Goal: Task Accomplishment & Management: Manage account settings

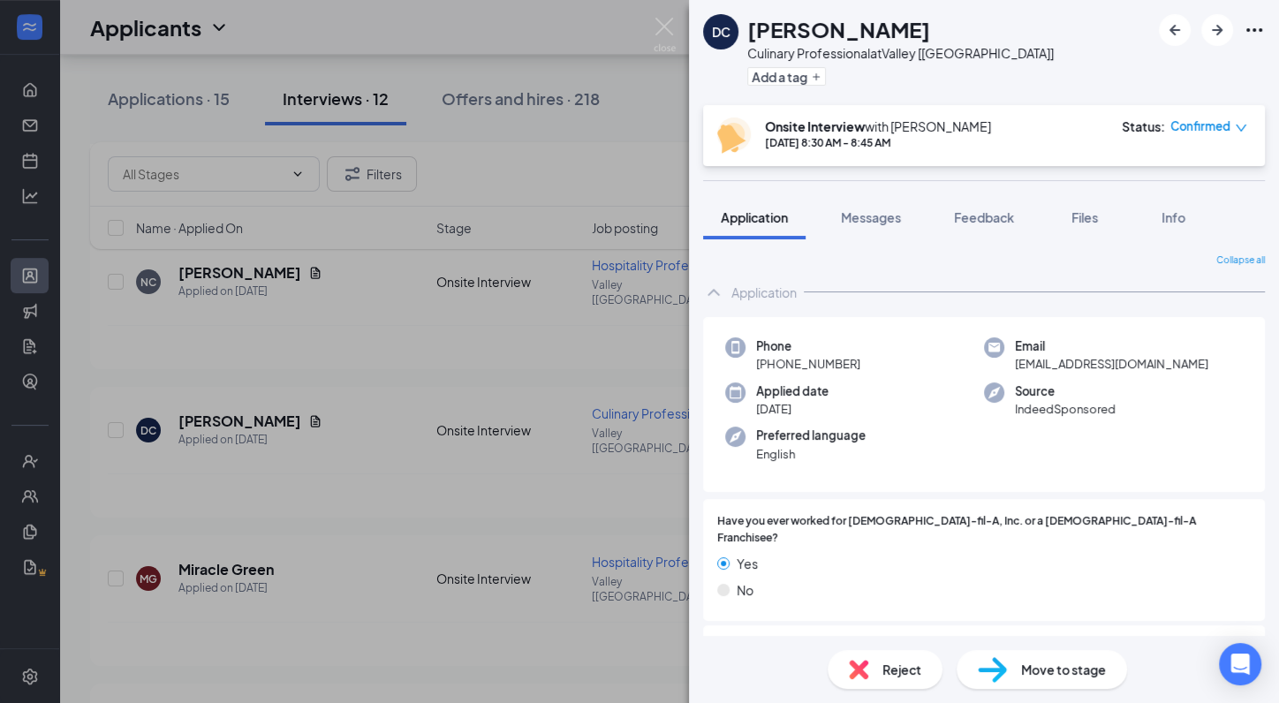
click at [533, 208] on div "DC [PERSON_NAME] Culinary Professional at Valley [[GEOGRAPHIC_DATA]] Add a tag …" at bounding box center [639, 351] width 1279 height 703
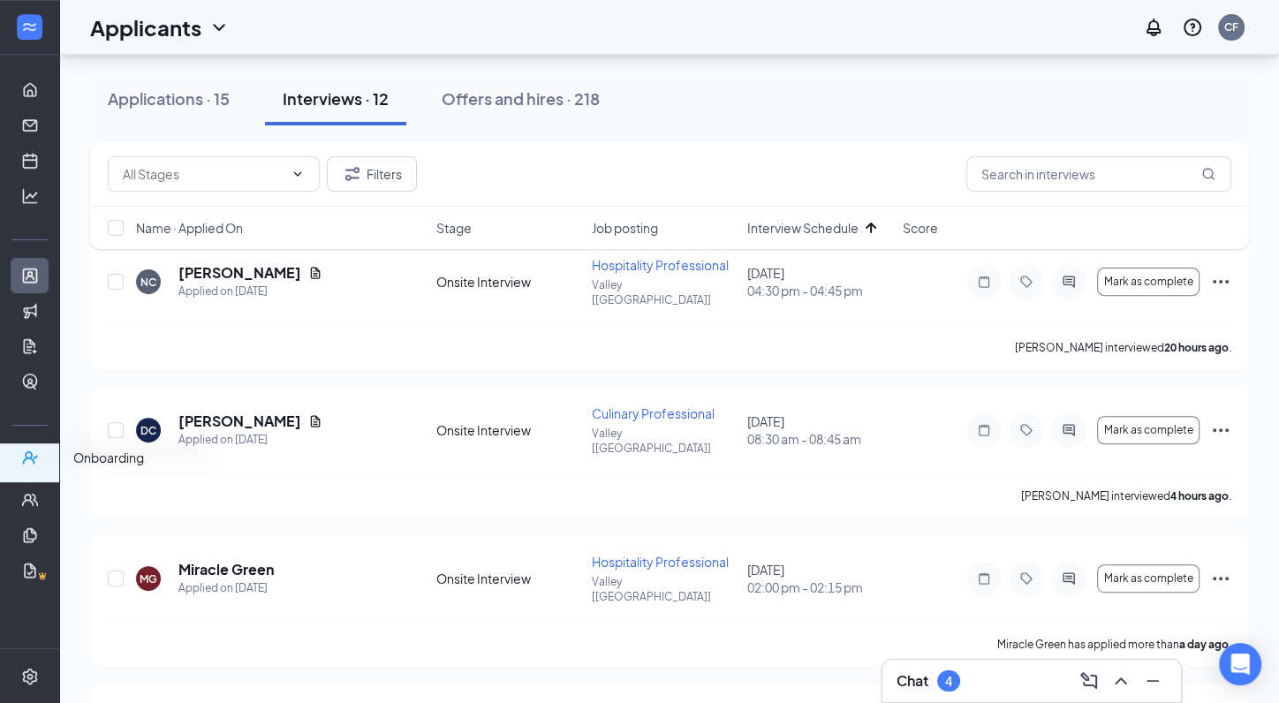
click at [30, 459] on icon "UserCheck" at bounding box center [29, 457] width 15 height 13
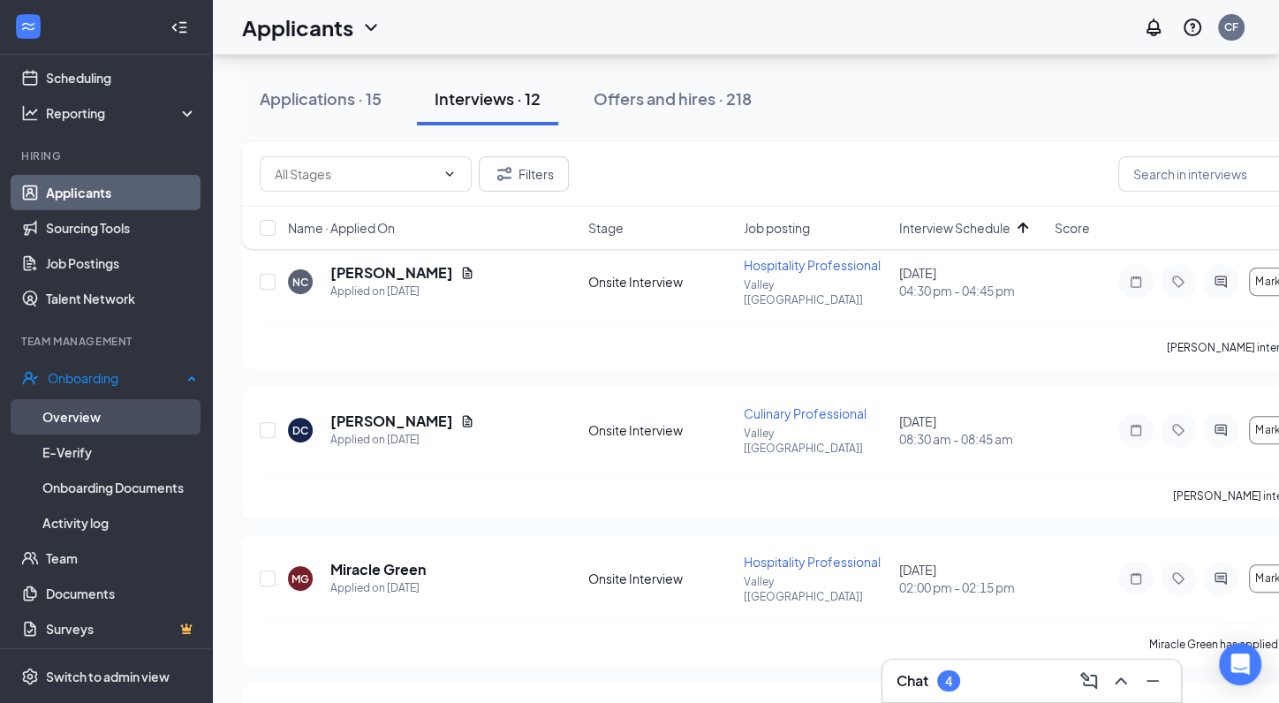
scroll to position [84, 0]
click at [91, 414] on link "Overview" at bounding box center [119, 415] width 155 height 35
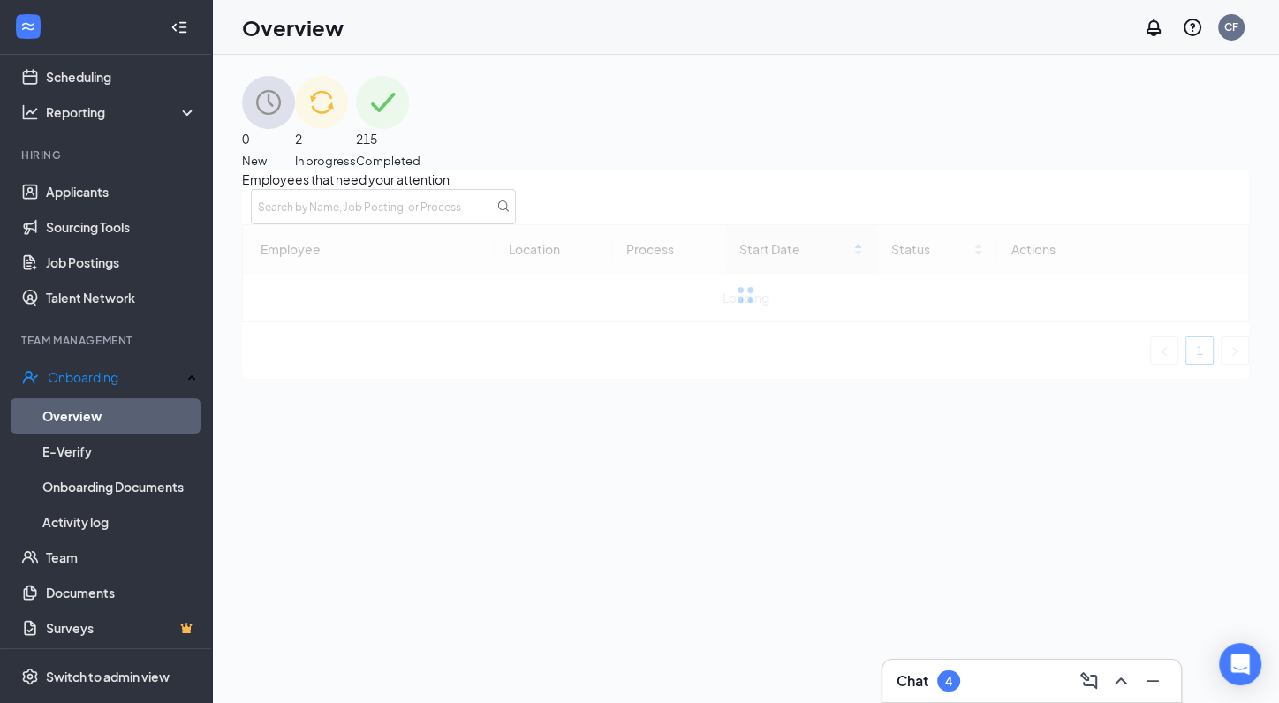
click at [420, 138] on span "215" at bounding box center [388, 138] width 64 height 19
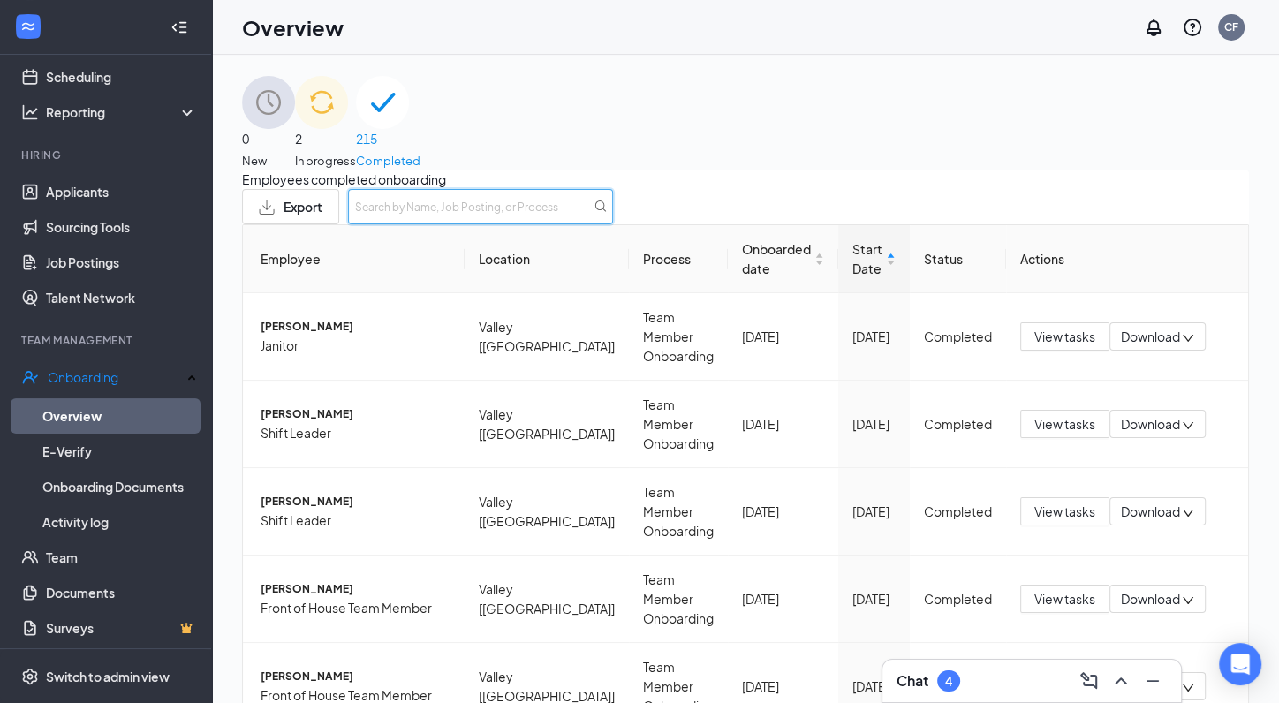
click at [613, 216] on input "text" at bounding box center [480, 206] width 265 height 35
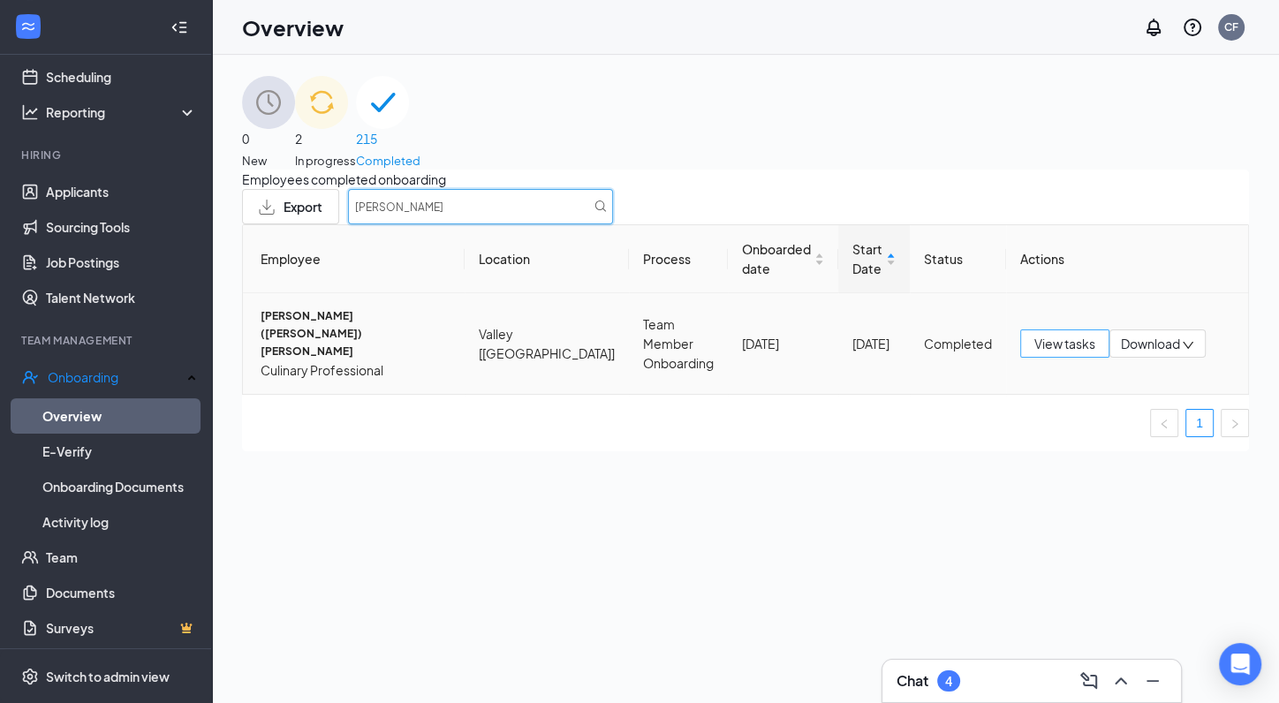
type input "[PERSON_NAME]"
click at [1054, 353] on span "View tasks" at bounding box center [1064, 343] width 61 height 19
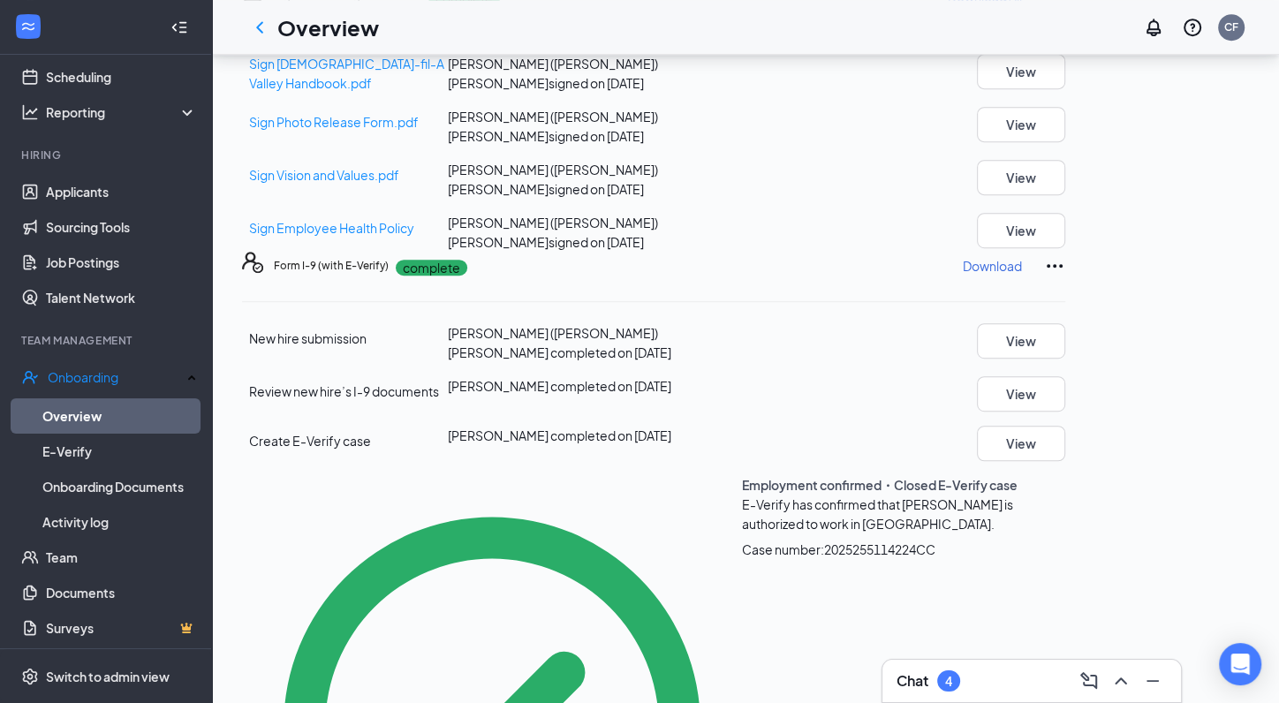
scroll to position [821, 0]
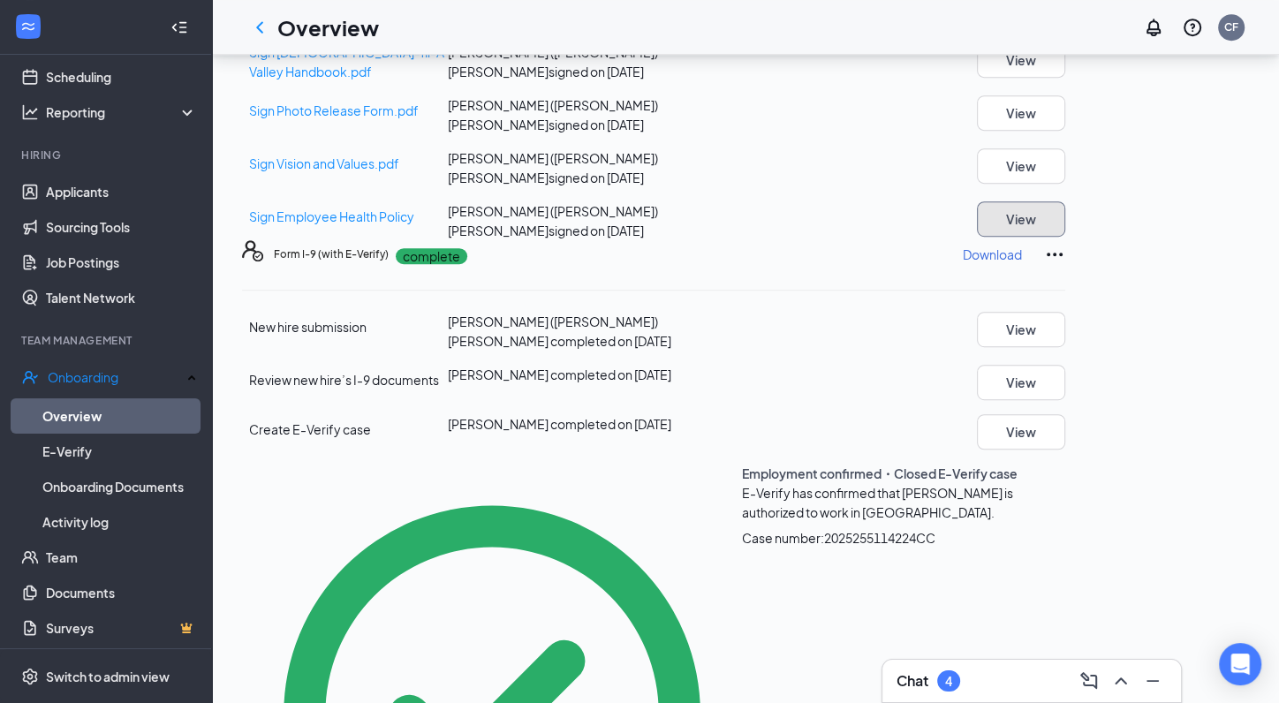
click at [1065, 237] on button "View" at bounding box center [1021, 218] width 88 height 35
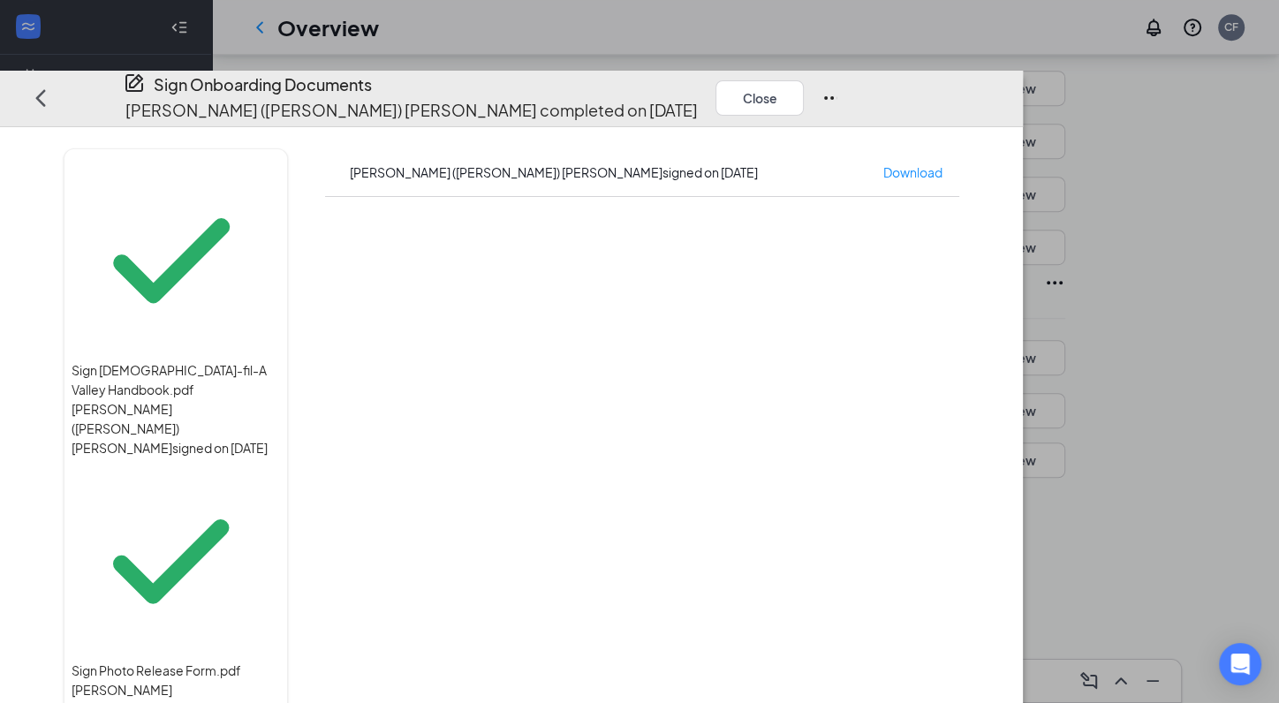
scroll to position [787, 0]
